Goal: Find specific page/section: Find specific page/section

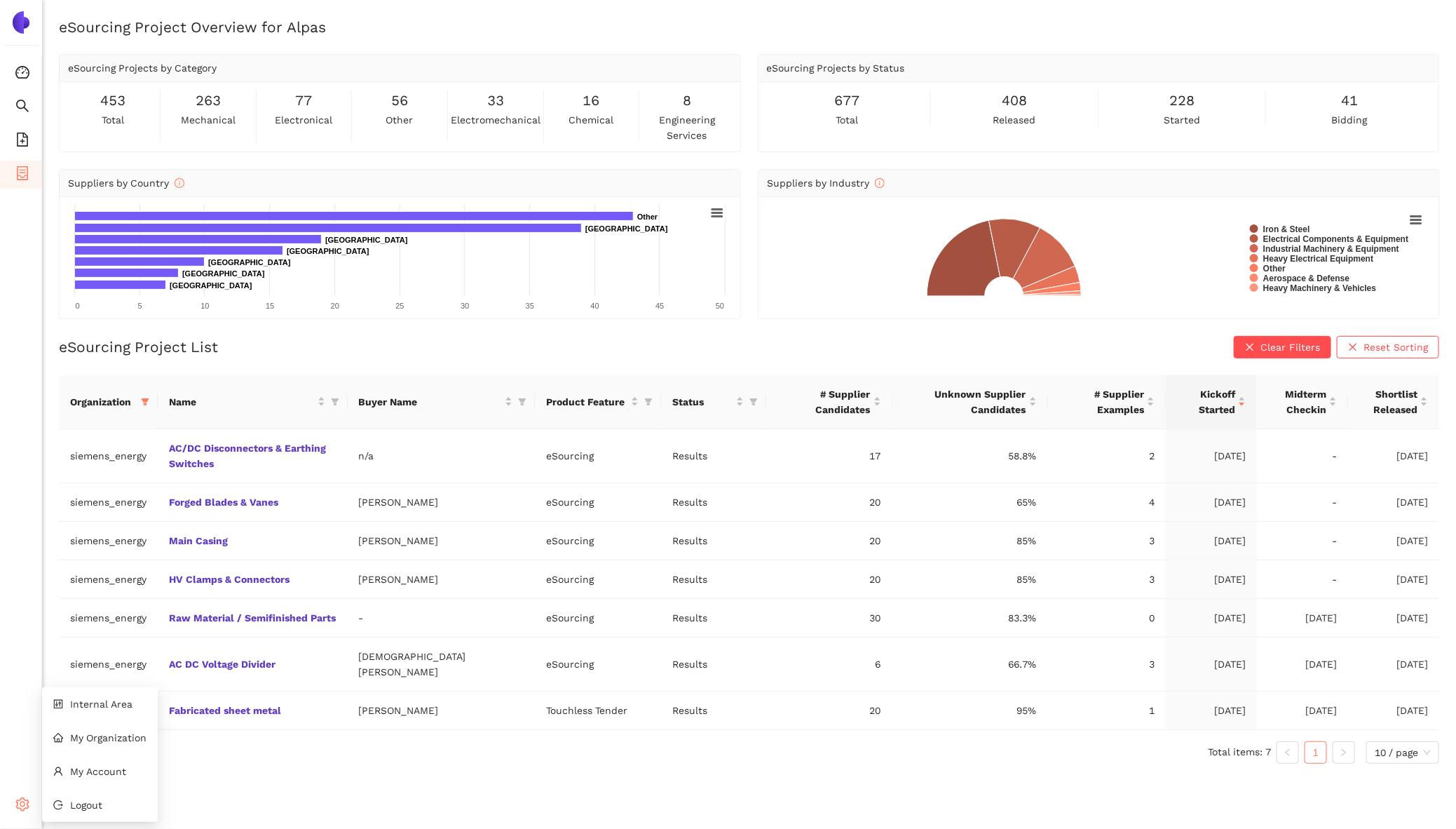
click at [23, 810] on icon "setting" at bounding box center [22, 805] width 13 height 14
click at [102, 711] on li "Internal Area" at bounding box center [99, 704] width 115 height 28
drag, startPoint x: 355, startPoint y: 627, endPoint x: 169, endPoint y: 633, distance: 186.1
click at [167, 633] on td "Raw Material / Semifinished Parts" at bounding box center [252, 618] width 190 height 38
copy link "Raw Material / Semifinished Parts"
